Goal: Task Accomplishment & Management: Manage account settings

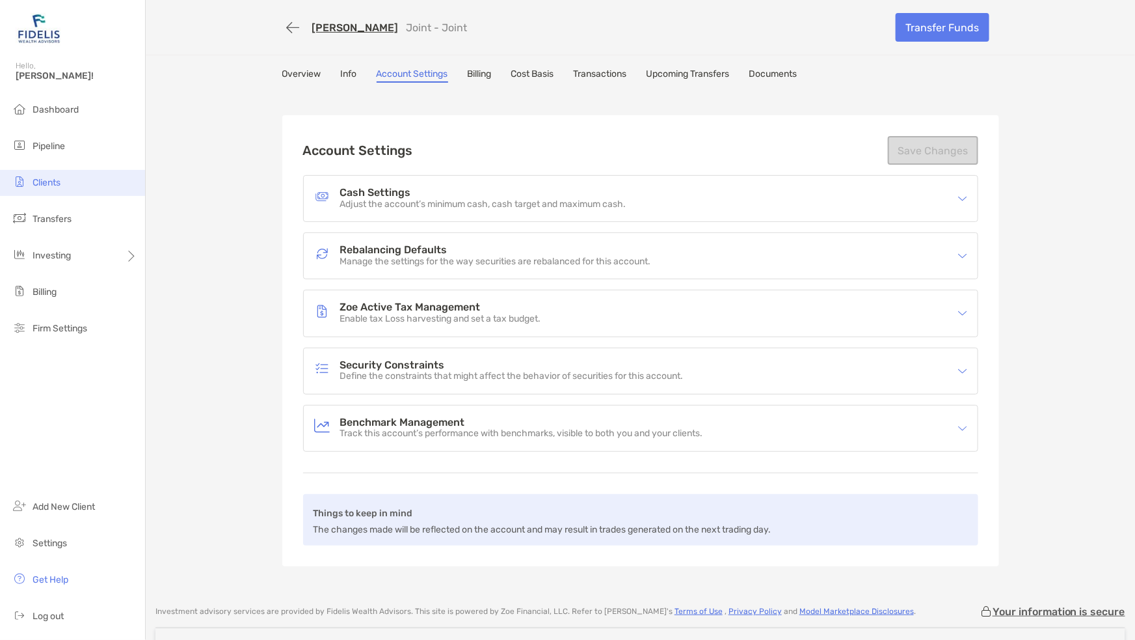
drag, startPoint x: 0, startPoint y: 0, endPoint x: 48, endPoint y: 184, distance: 190.3
click at [48, 184] on span "Clients" at bounding box center [47, 182] width 28 height 11
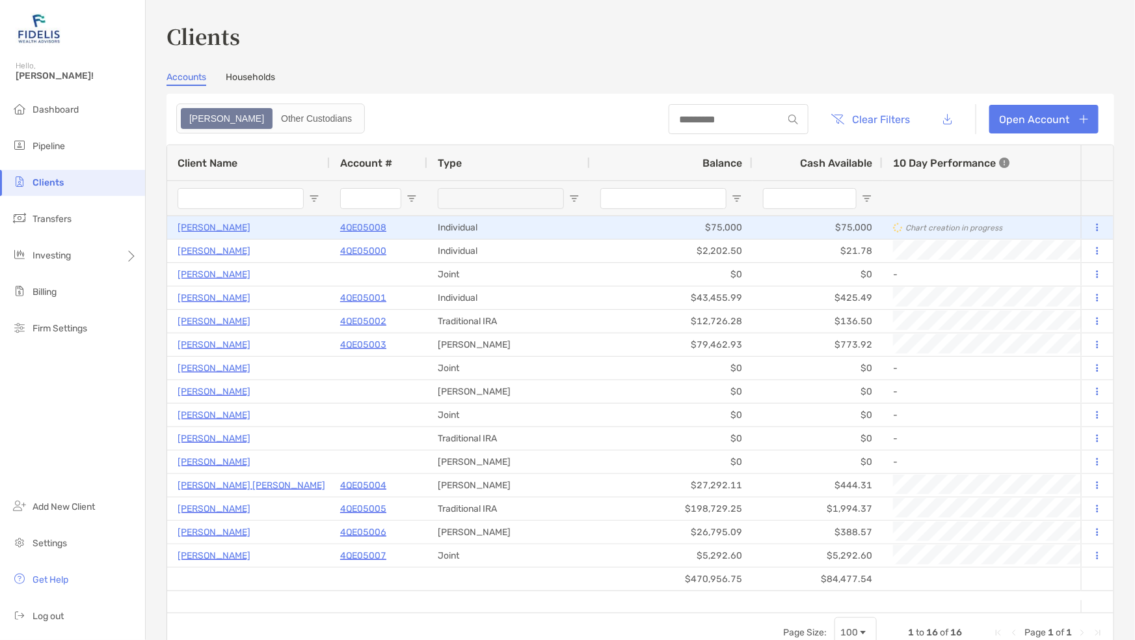
click at [359, 228] on p "4QE05008" at bounding box center [363, 227] width 46 height 16
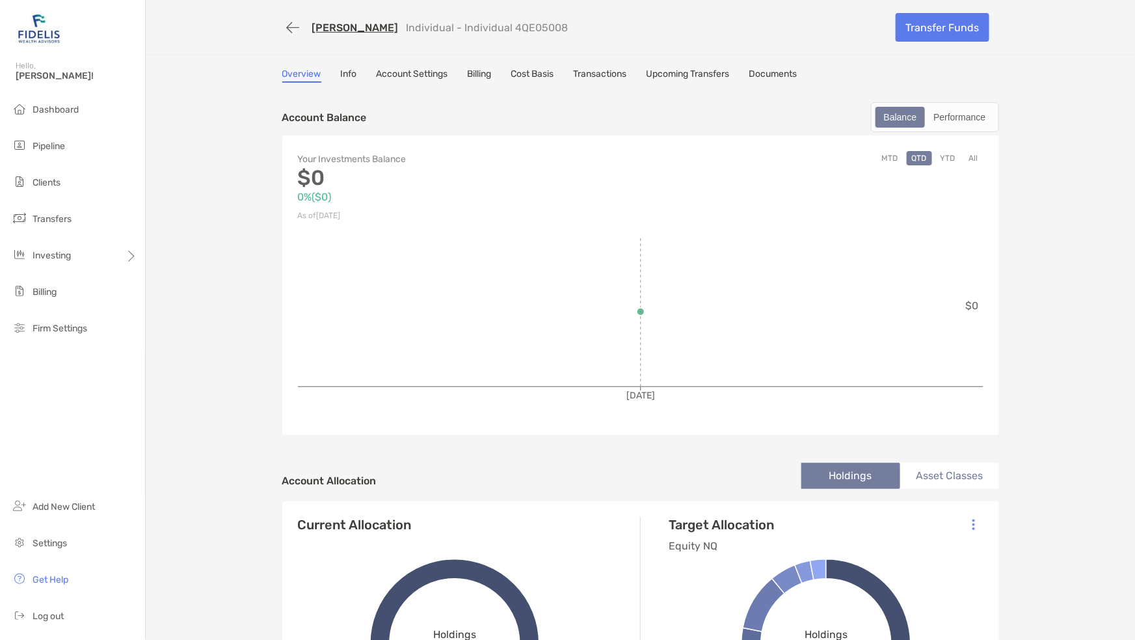
click at [341, 75] on link "Info" at bounding box center [349, 75] width 16 height 14
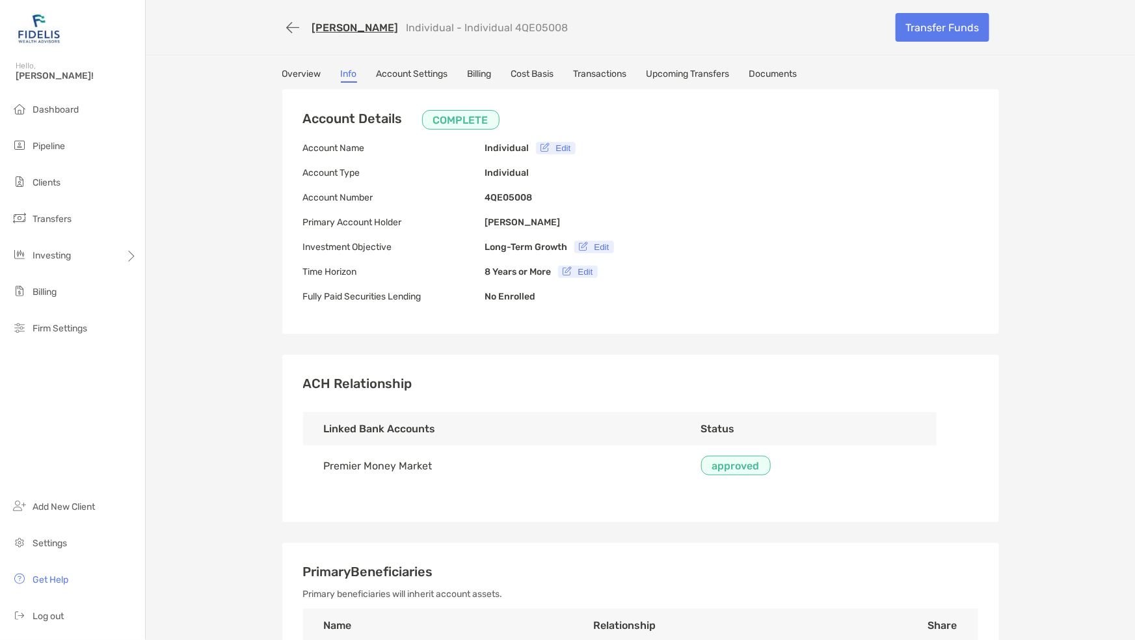
type input "**********"
click at [419, 75] on link "Account Settings" at bounding box center [413, 75] width 72 height 14
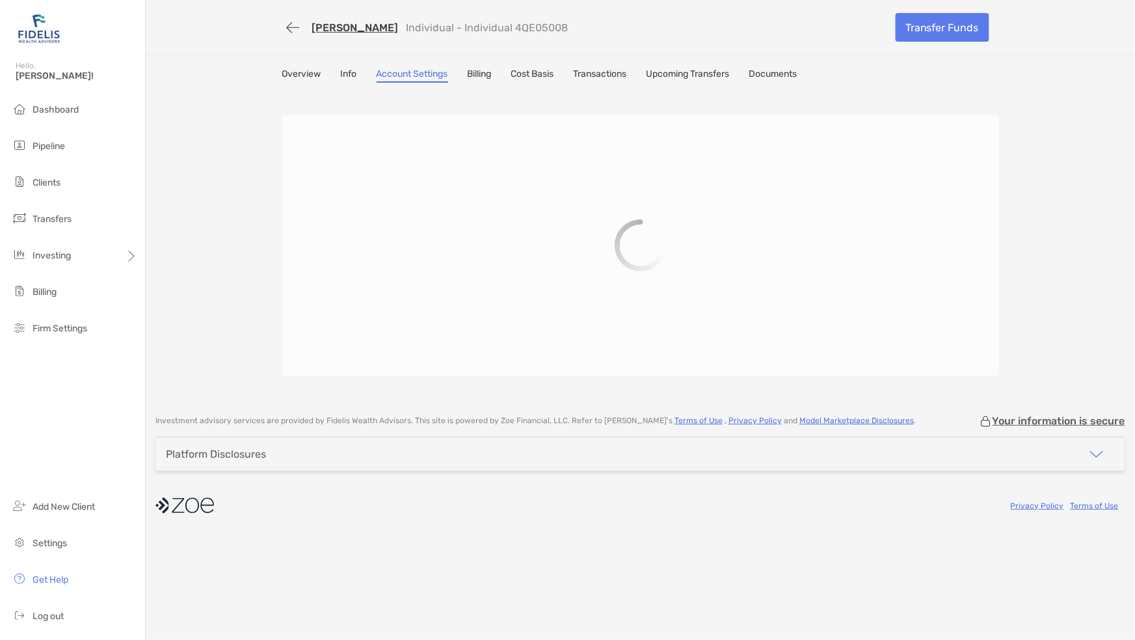
click at [350, 70] on link "Info" at bounding box center [349, 75] width 16 height 14
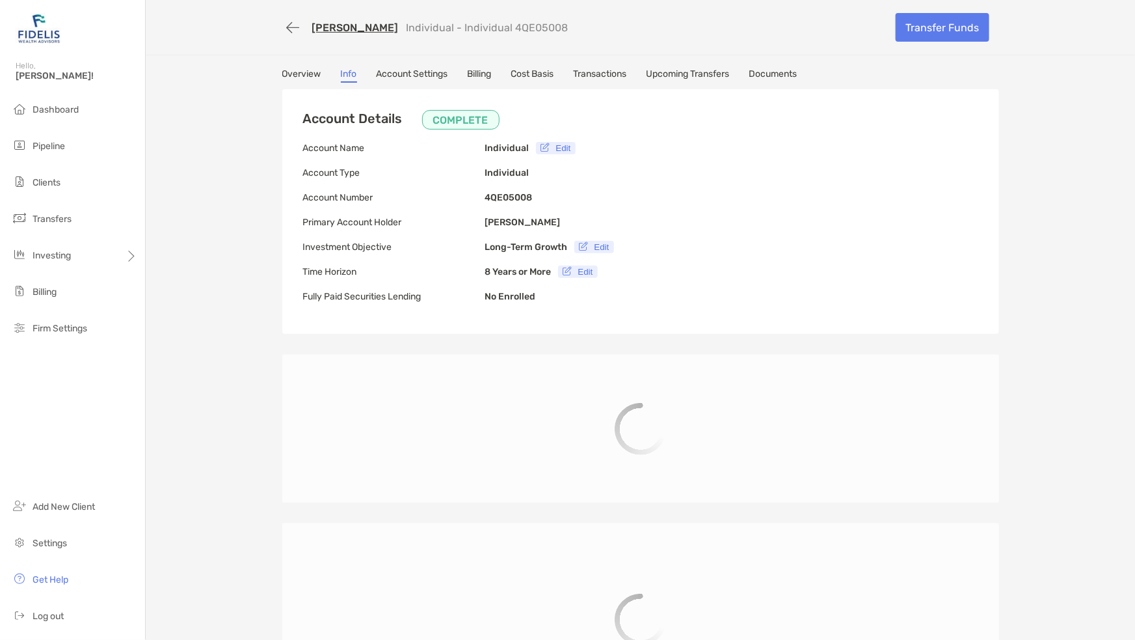
type input "**********"
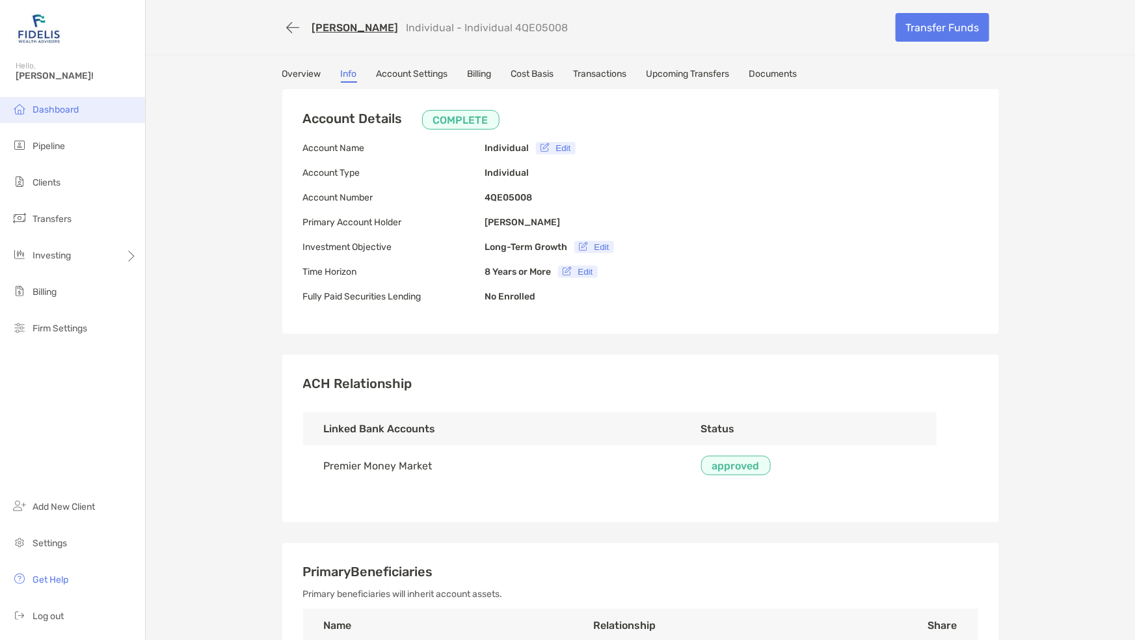
click at [60, 111] on span "Dashboard" at bounding box center [56, 109] width 46 height 11
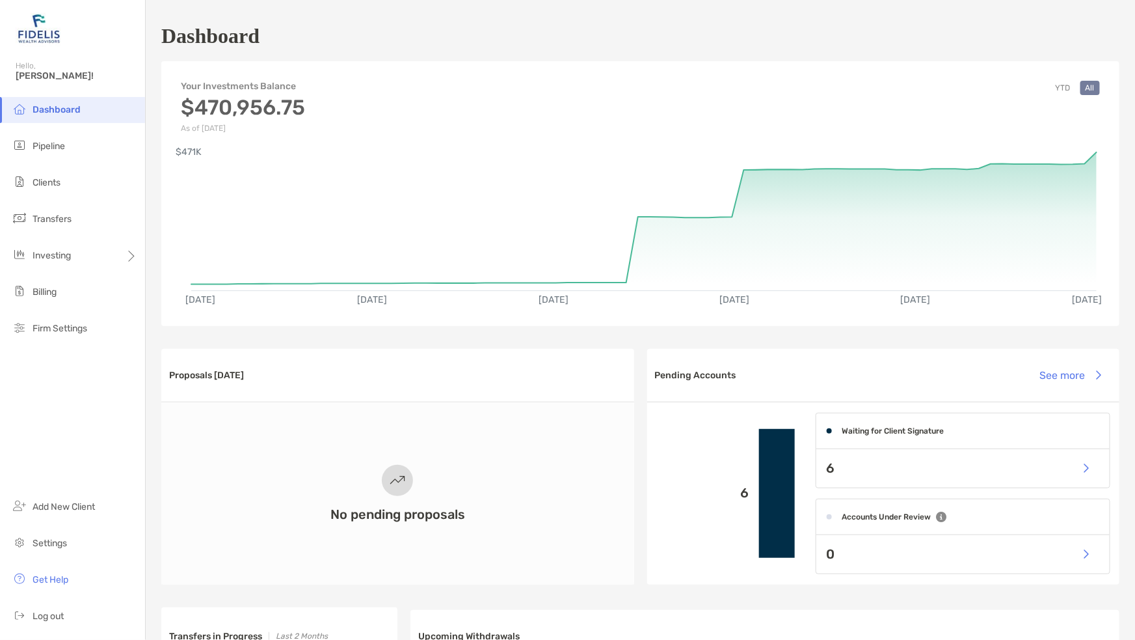
scroll to position [800, 0]
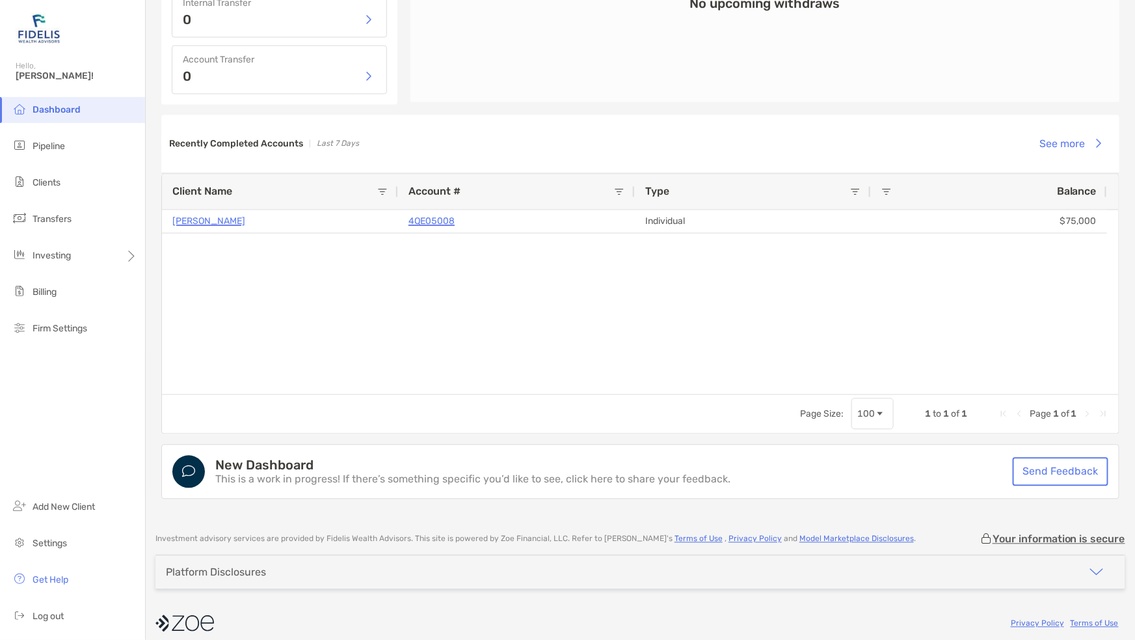
click at [51, 106] on span "Dashboard" at bounding box center [57, 109] width 48 height 11
click at [53, 183] on span "Clients" at bounding box center [47, 182] width 28 height 11
